Goal: Navigation & Orientation: Find specific page/section

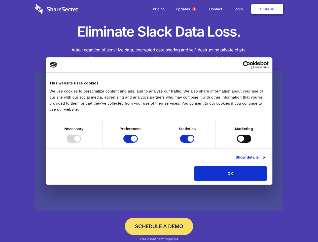
click at [81, 143] on div at bounding box center [74, 139] width 14 height 8
click at [138, 143] on input "Preferences" at bounding box center [131, 139] width 14 height 8
checkbox input "false"
click at [188, 143] on input "Statistics" at bounding box center [187, 139] width 14 height 8
checkbox input "false"
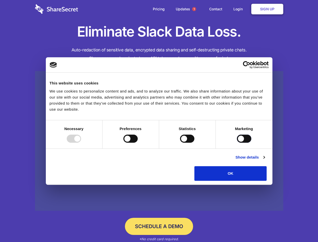
click at [237, 143] on input "Marketing" at bounding box center [244, 139] width 14 height 8
checkbox input "true"
click at [265, 160] on link "Show details" at bounding box center [250, 157] width 29 height 6
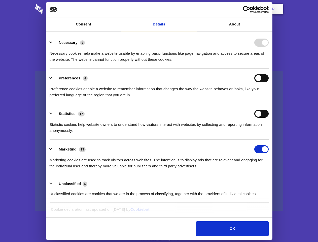
click at [269, 69] on li "Necessary 7 Necessary cookies help make a website usable by enabling basic func…" at bounding box center [159, 51] width 219 height 36
click at [194, 9] on span "1" at bounding box center [194, 9] width 4 height 4
